Goal: Navigation & Orientation: Go to known website

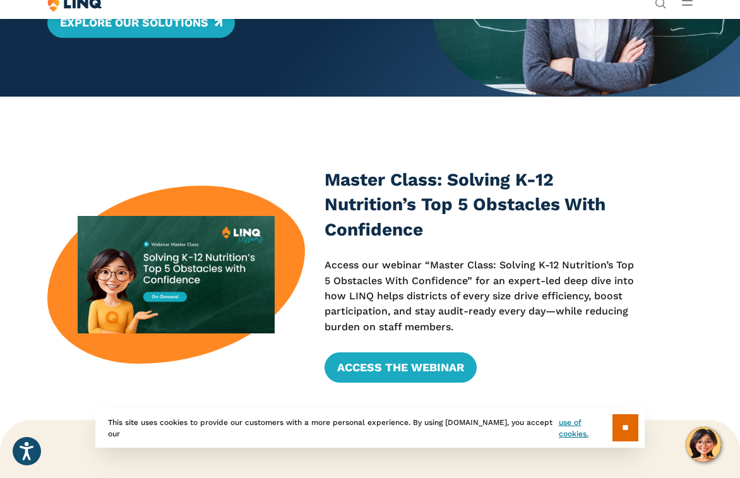
scroll to position [204, 0]
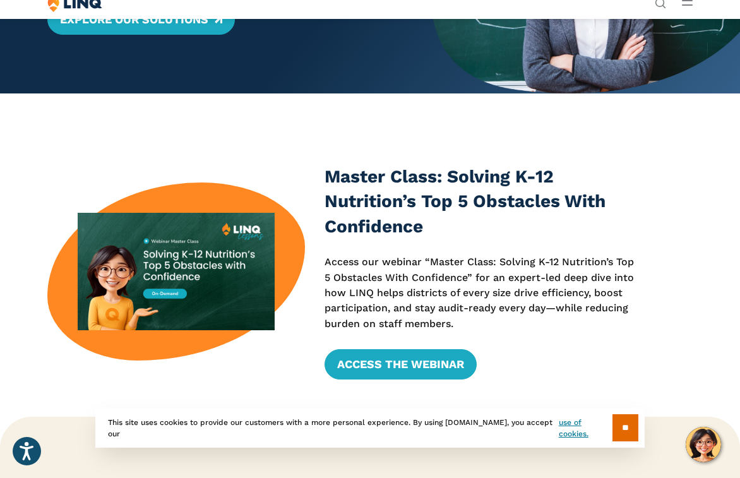
click at [625, 422] on input "**" at bounding box center [625, 427] width 26 height 27
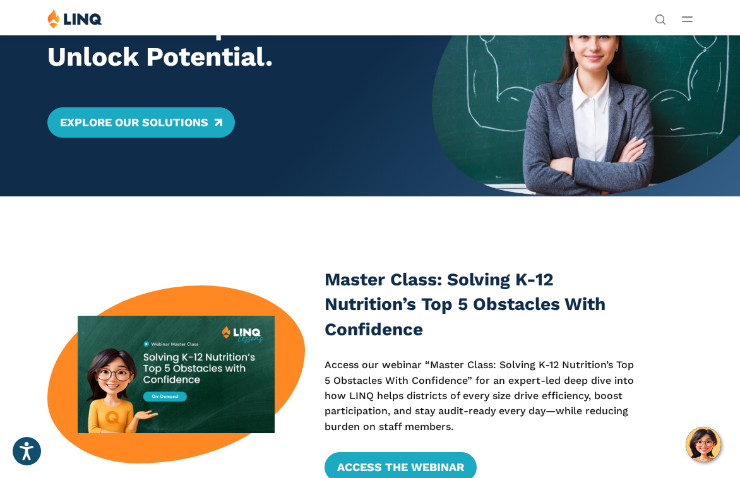
scroll to position [0, 0]
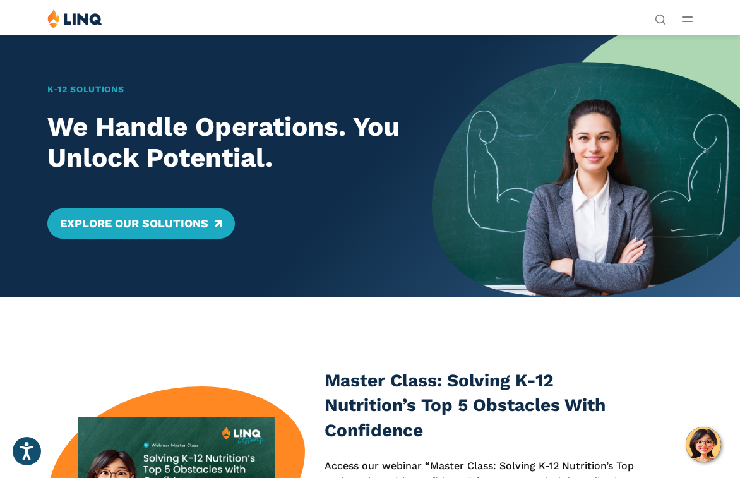
click at [686, 19] on icon "Open Main Menu" at bounding box center [687, 19] width 11 height 6
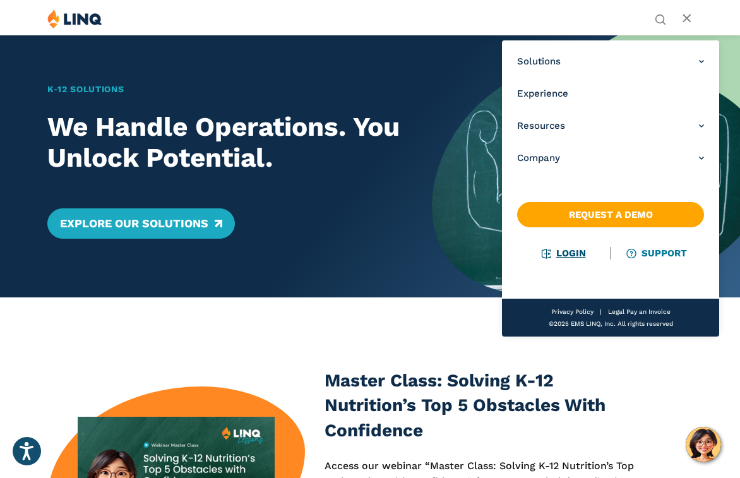
click at [571, 251] on link "Login" at bounding box center [564, 252] width 44 height 11
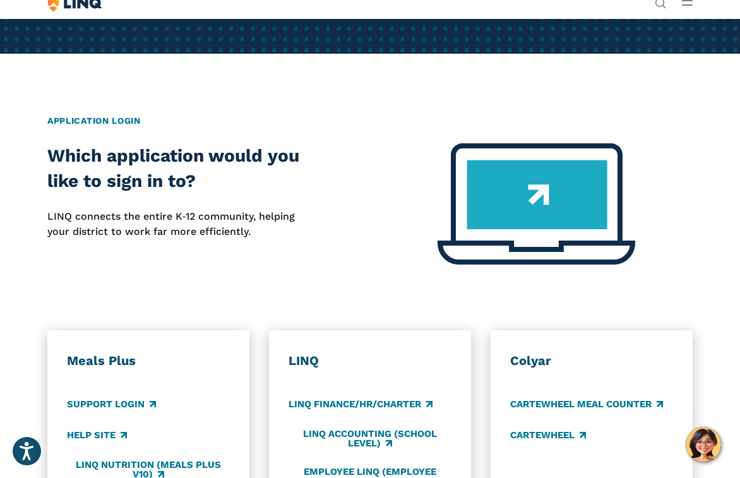
scroll to position [313, 0]
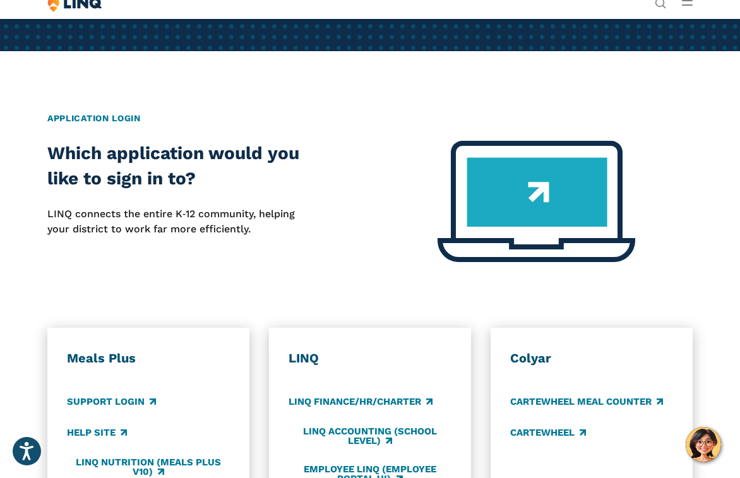
click at [518, 210] on img at bounding box center [536, 201] width 198 height 121
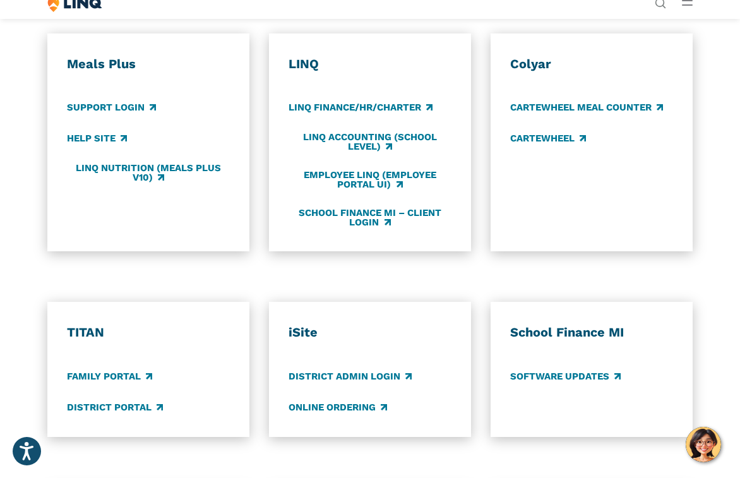
scroll to position [609, 0]
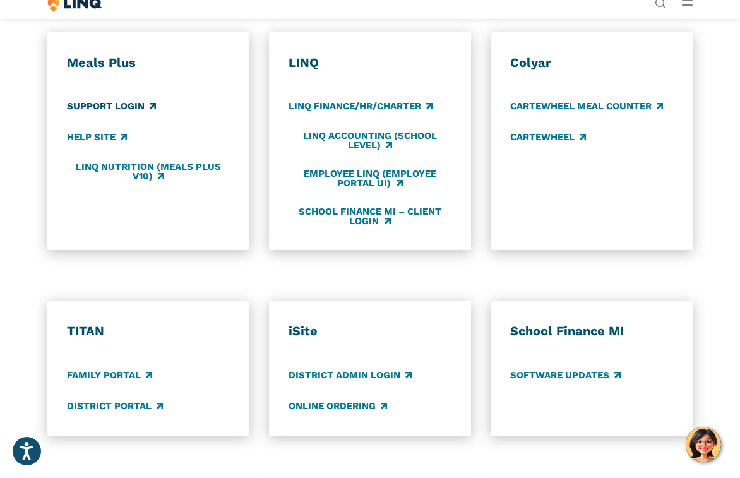
click at [124, 104] on link "Support Login" at bounding box center [111, 106] width 89 height 14
